Goal: Find specific page/section: Find specific page/section

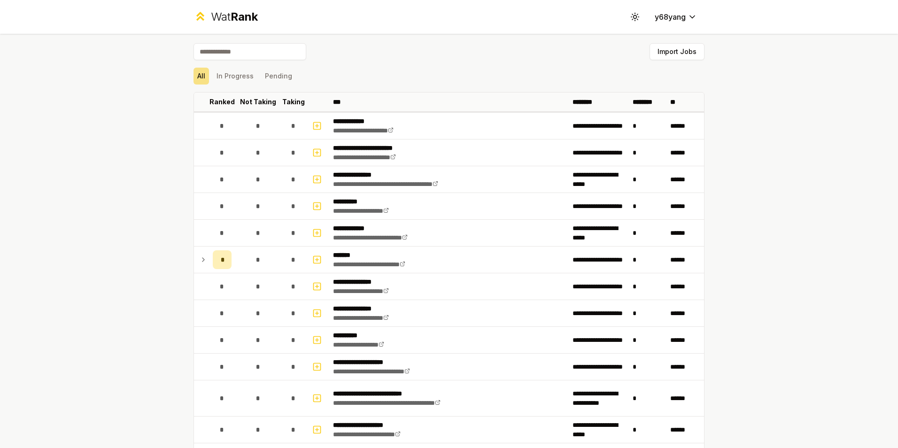
scroll to position [1565, 0]
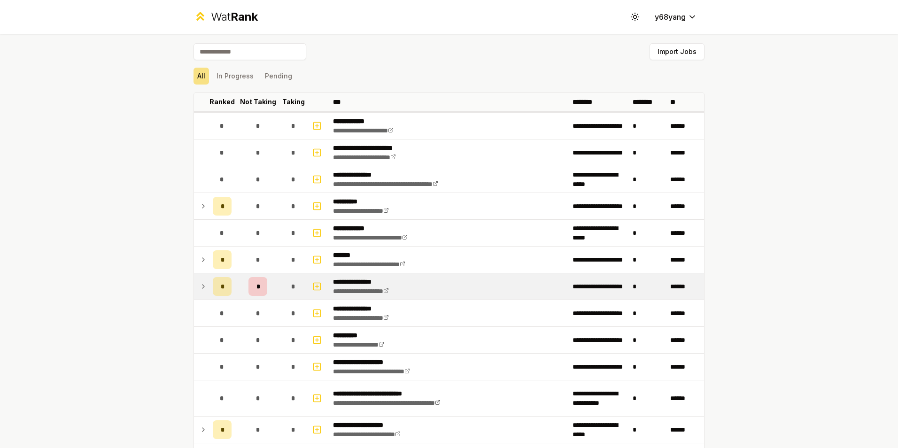
click at [200, 289] on icon at bounding box center [204, 286] width 8 height 11
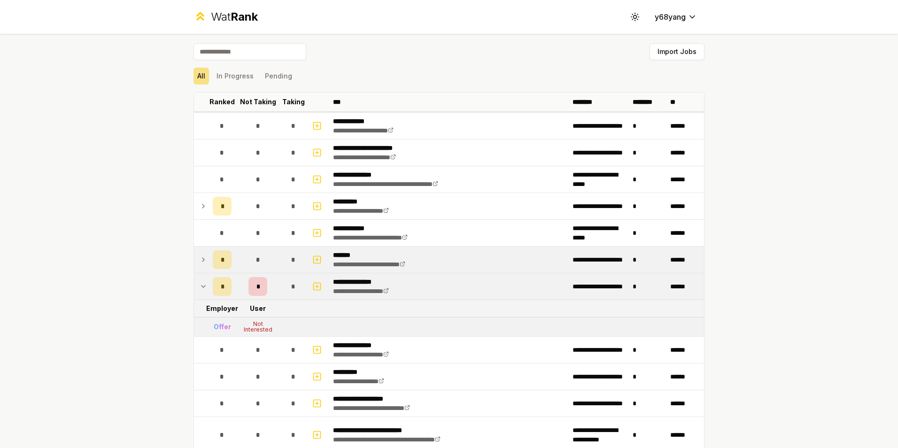
click at [200, 265] on icon at bounding box center [204, 259] width 8 height 11
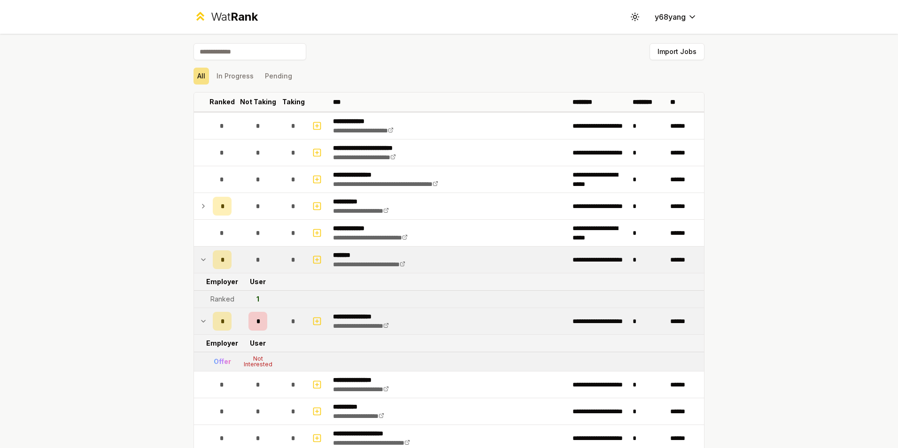
click at [200, 265] on icon at bounding box center [204, 259] width 8 height 11
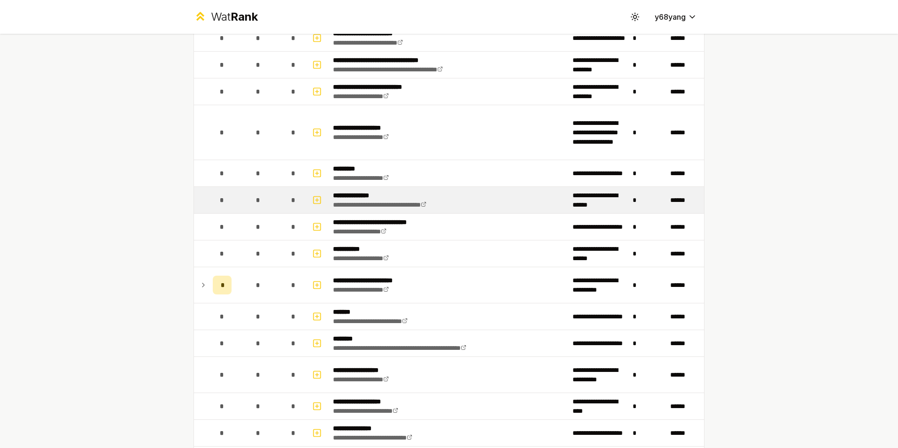
scroll to position [704, 0]
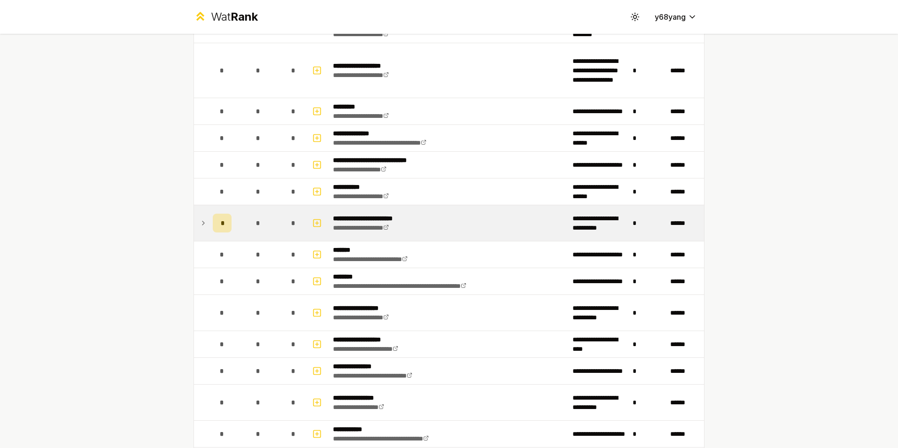
click at [201, 222] on icon at bounding box center [204, 222] width 8 height 11
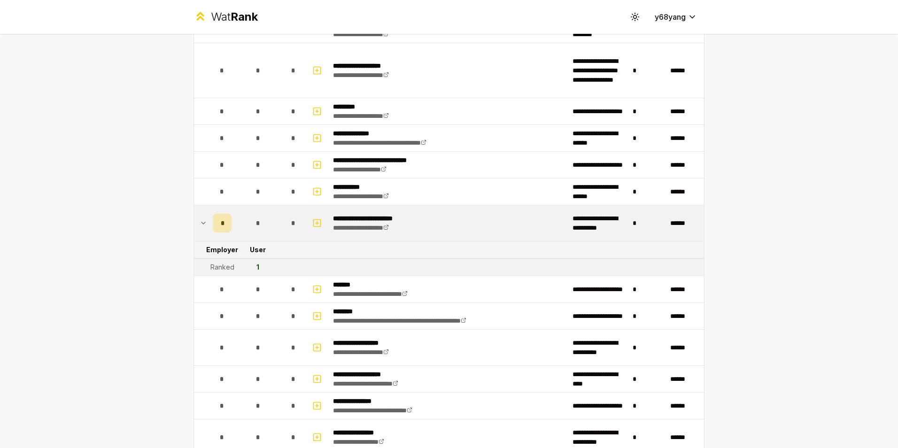
click at [201, 222] on icon at bounding box center [204, 222] width 8 height 11
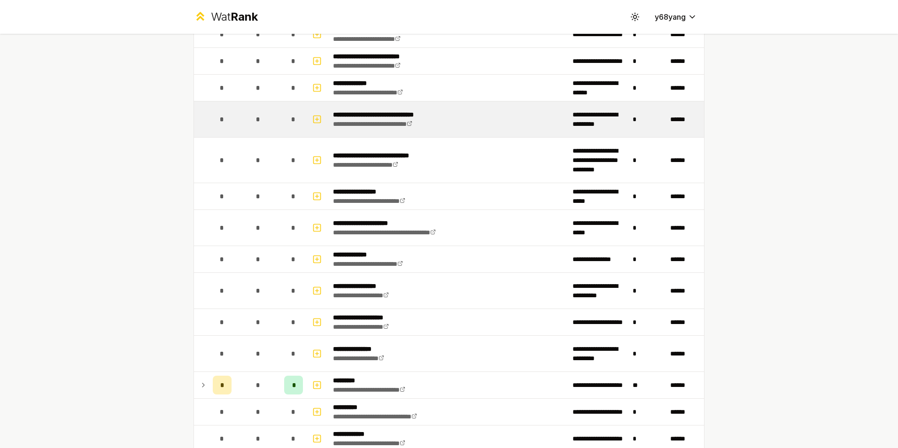
scroll to position [1614, 0]
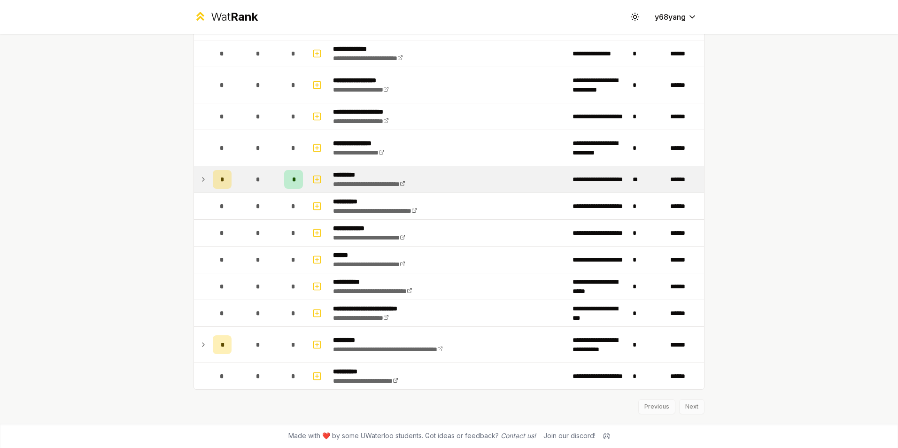
click at [202, 178] on icon at bounding box center [204, 179] width 8 height 11
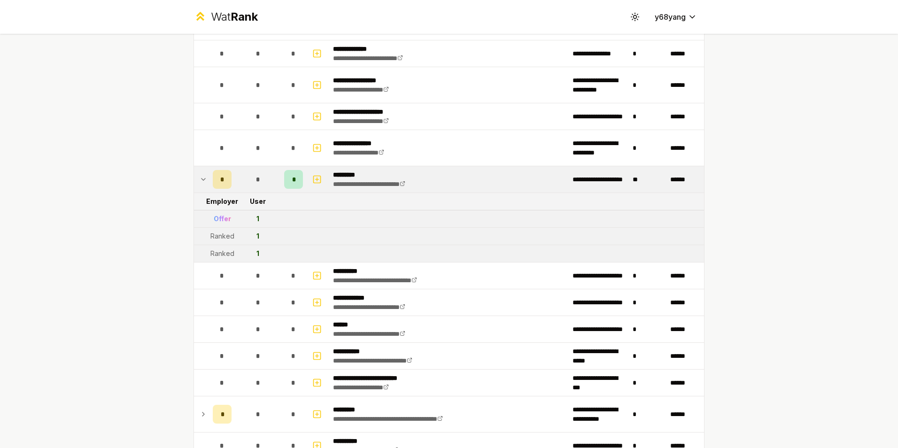
click at [202, 178] on icon at bounding box center [204, 179] width 8 height 11
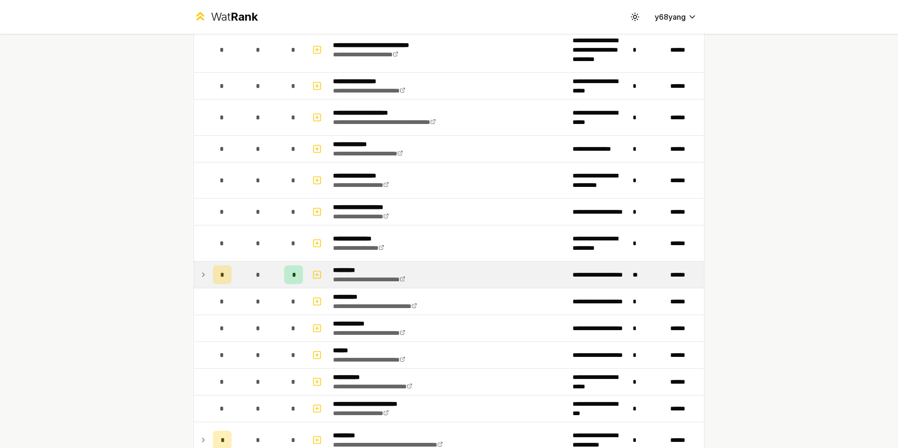
scroll to position [1565, 0]
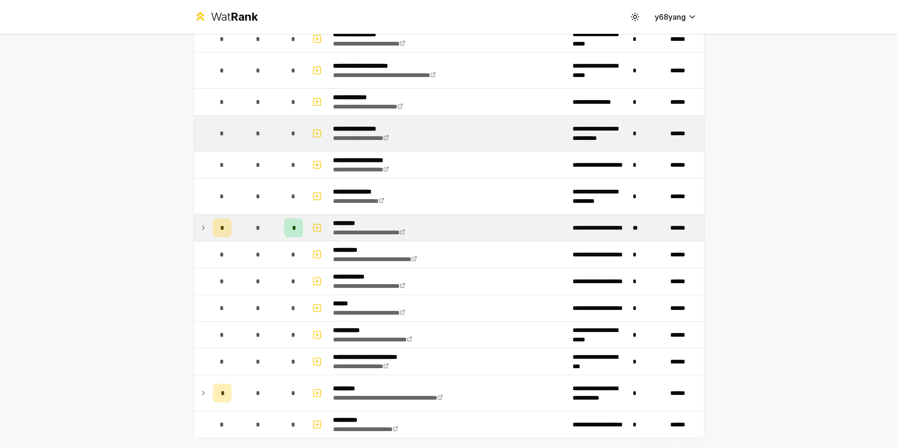
click at [619, 130] on td "**********" at bounding box center [599, 134] width 60 height 36
click at [569, 130] on td "**********" at bounding box center [599, 134] width 60 height 36
click at [213, 138] on div "*" at bounding box center [222, 133] width 19 height 19
click at [222, 132] on div "*" at bounding box center [222, 133] width 19 height 19
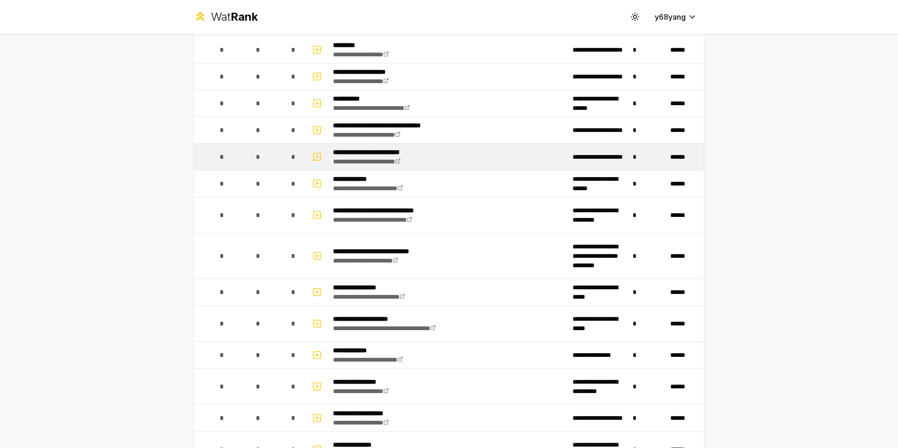
scroll to position [1252, 0]
